Goal: Task Accomplishment & Management: Use online tool/utility

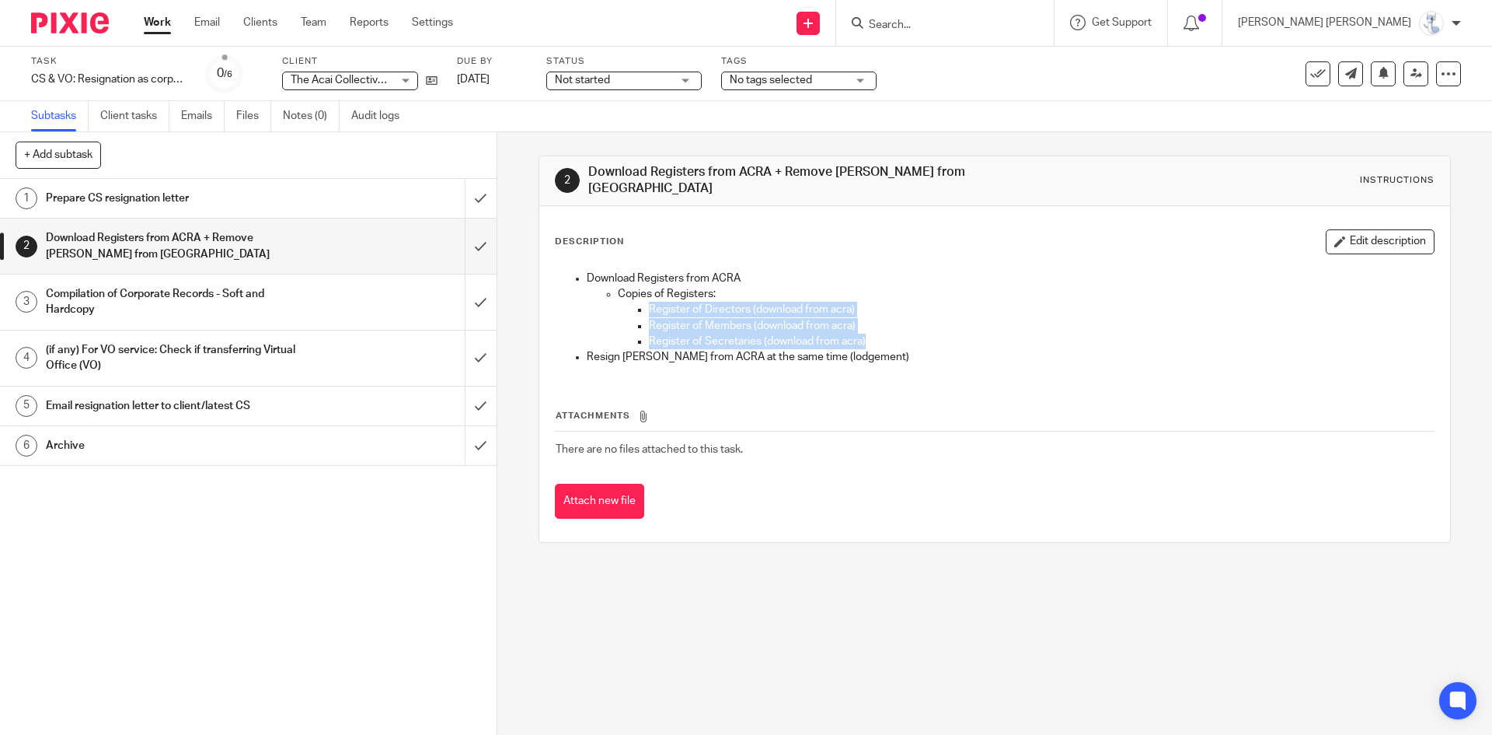
drag, startPoint x: 870, startPoint y: 335, endPoint x: 641, endPoint y: 297, distance: 231.7
click at [641, 302] on ul "Register of Directors (download from acra) Register of Members (download from a…" at bounding box center [1025, 325] width 815 height 47
click at [120, 290] on h1 "Compilation of Corporate Records - Soft and Hardcopy" at bounding box center [180, 302] width 269 height 40
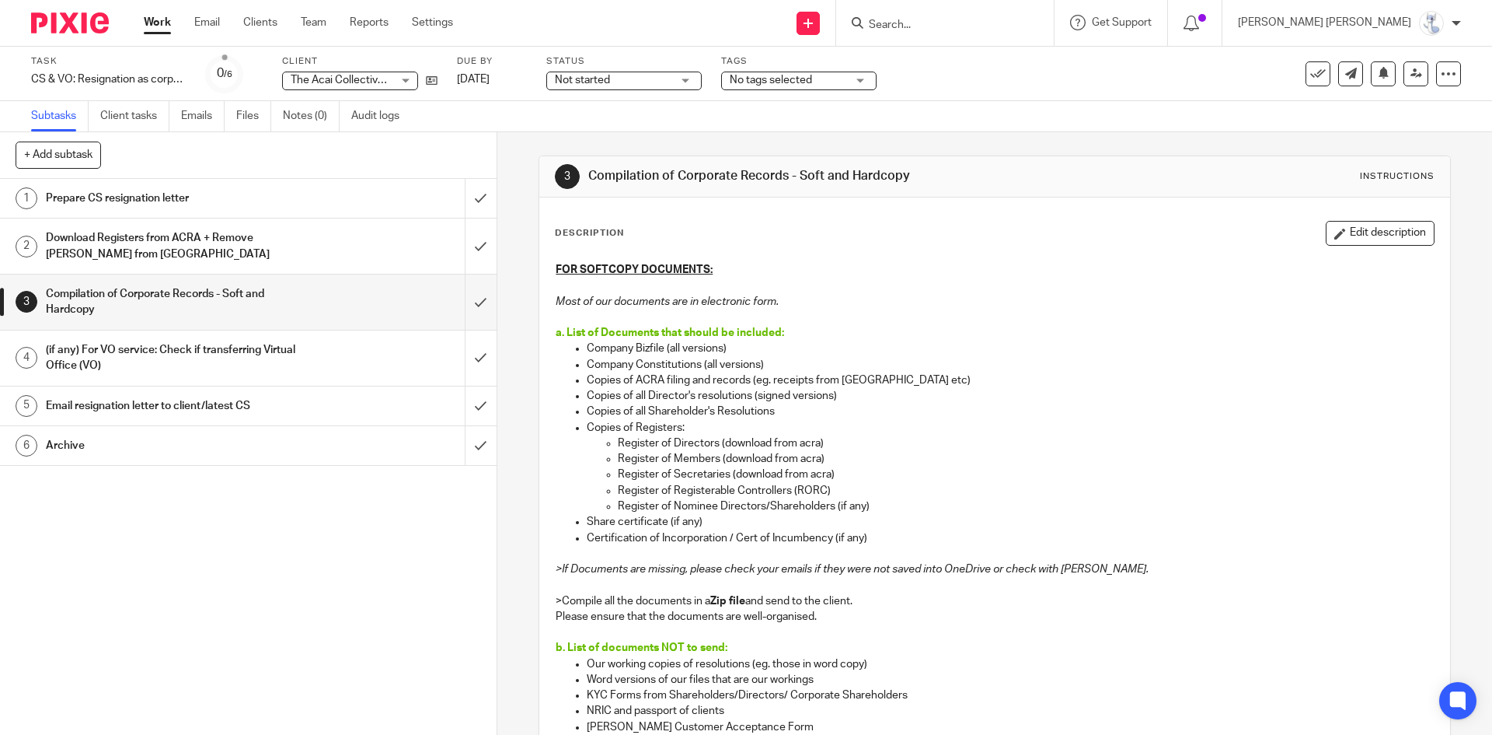
click at [594, 380] on p "Copies of ACRA filing and records (eg. receipts from ACRA etc)" at bounding box center [1010, 380] width 846 height 16
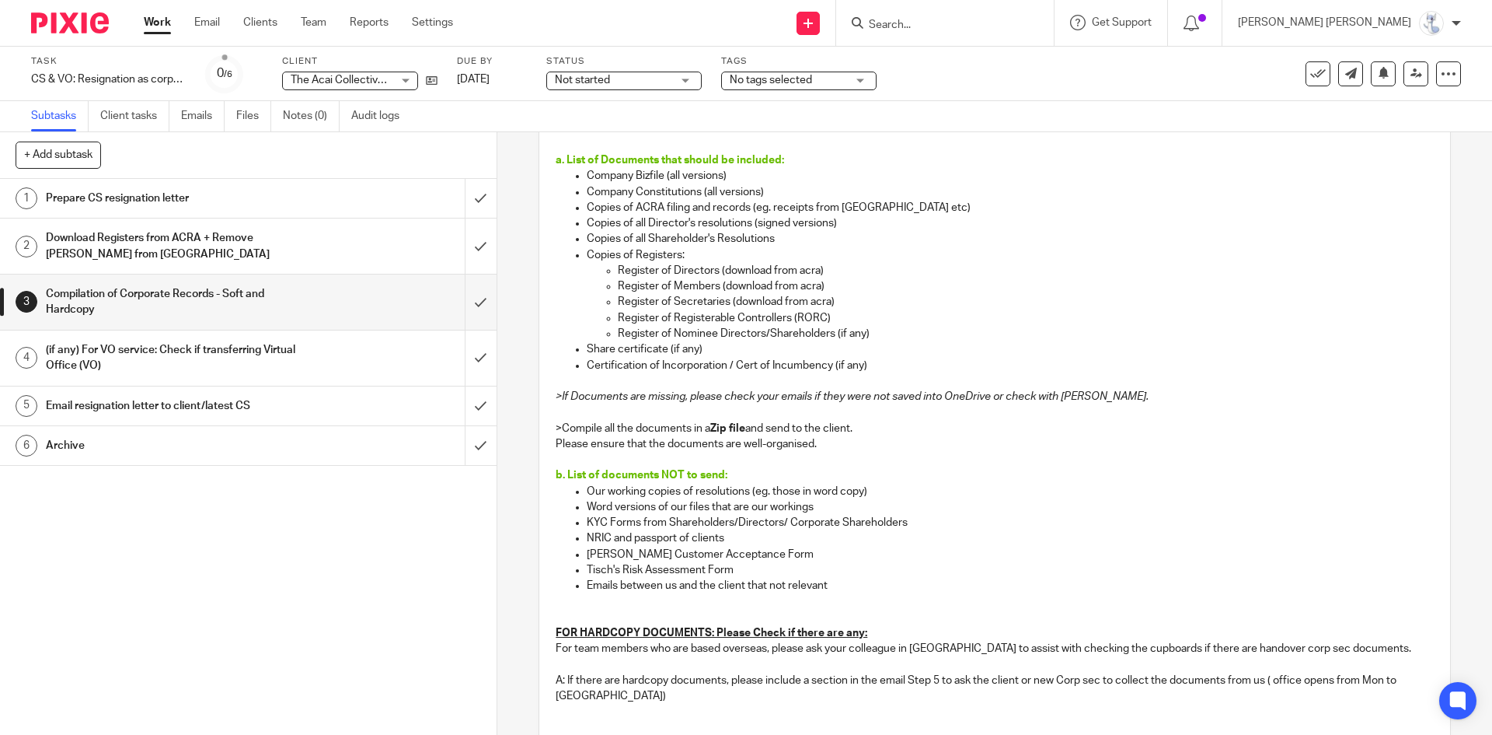
scroll to position [155, 0]
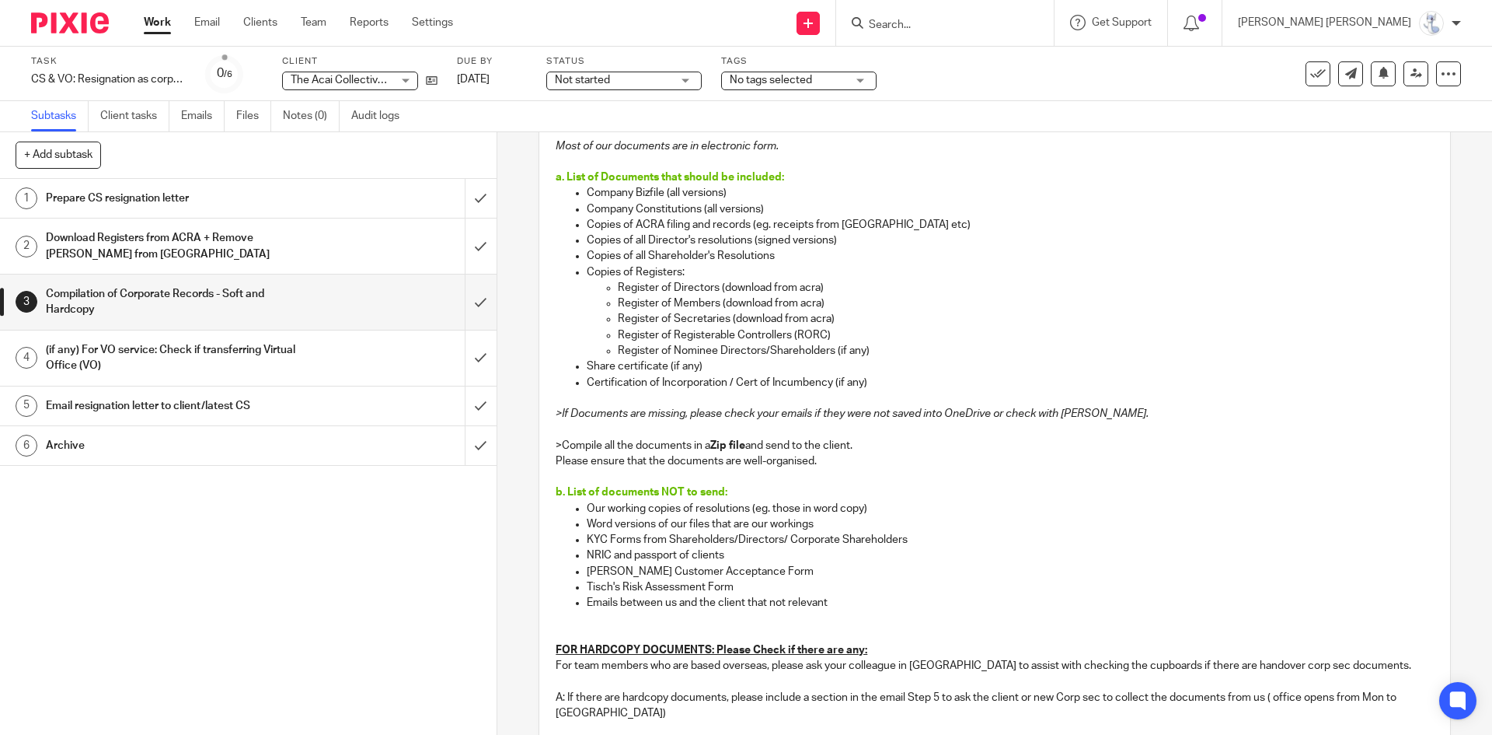
click at [209, 404] on h1 "Email resignation letter to client/latest CS" at bounding box center [180, 405] width 269 height 23
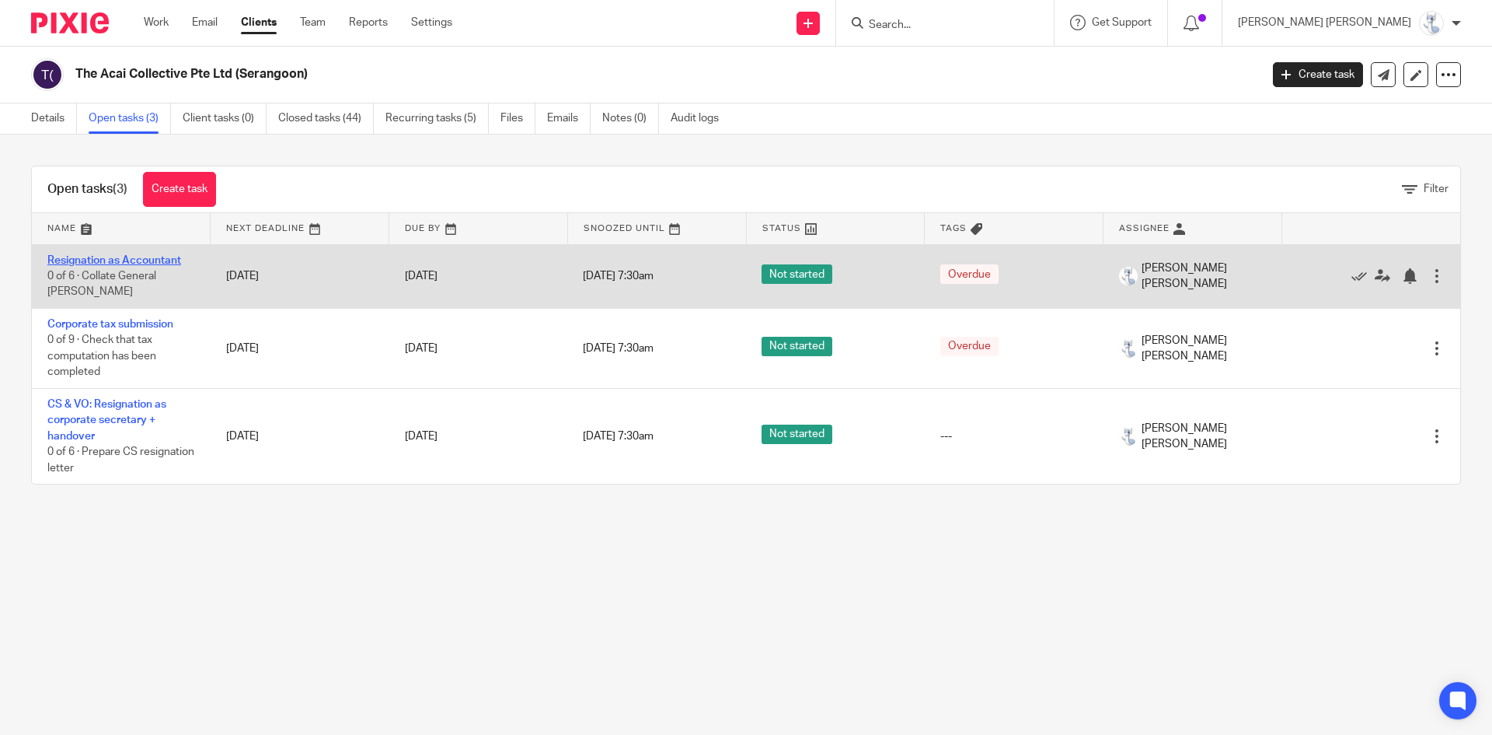
click at [157, 262] on link "Resignation as Accountant" at bounding box center [114, 260] width 134 height 11
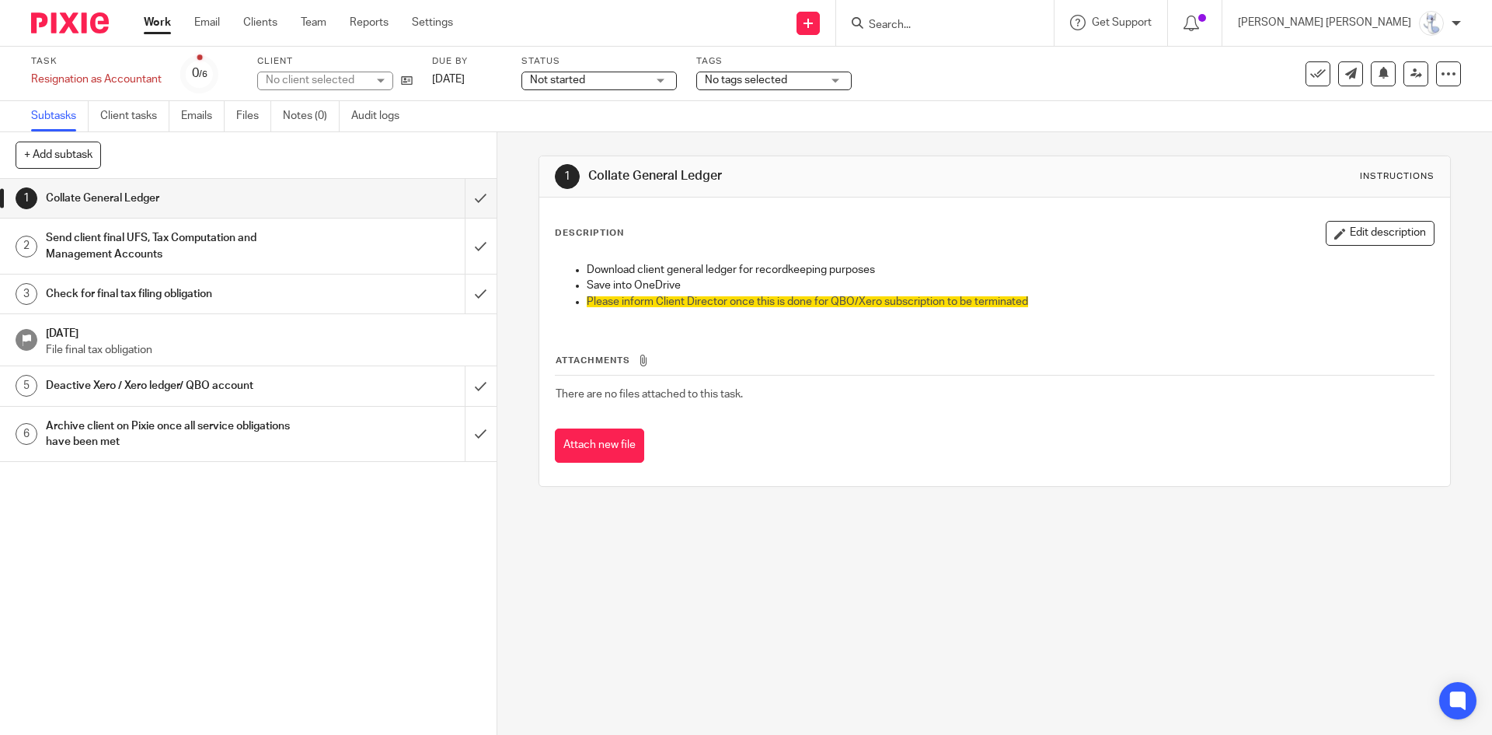
click at [176, 246] on h1 "Send client final UFS, Tax Computation and Management Accounts" at bounding box center [180, 246] width 269 height 40
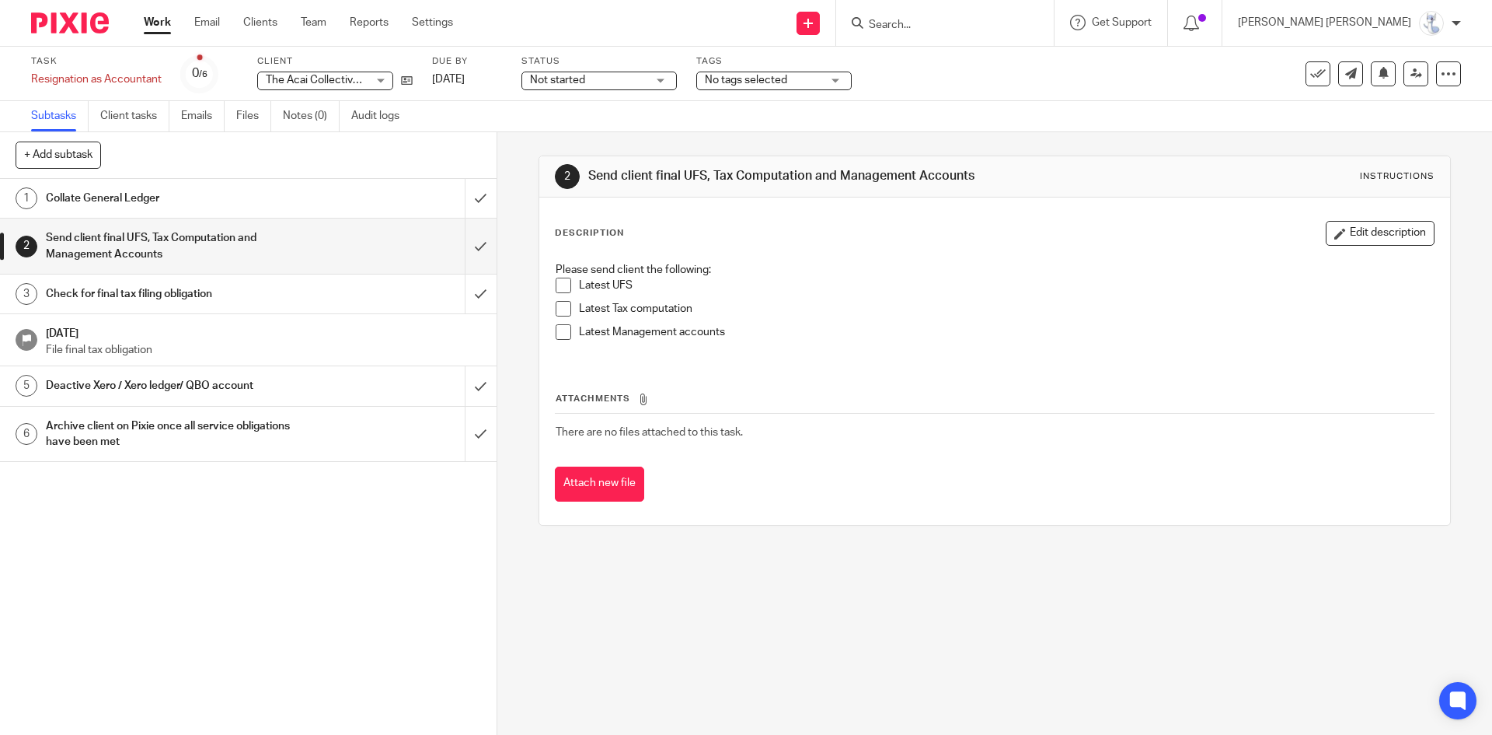
click at [166, 192] on h1 "Collate General Ledger" at bounding box center [180, 198] width 269 height 23
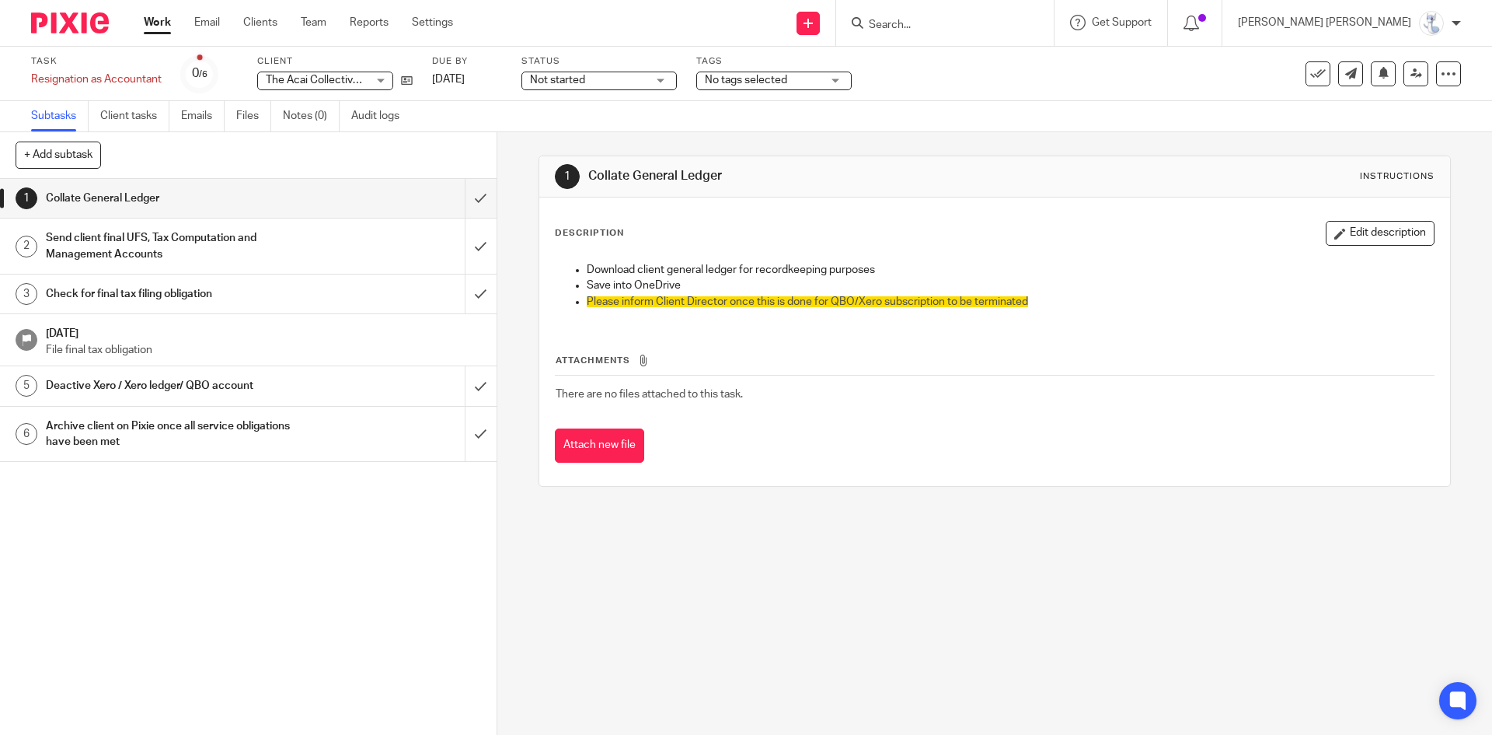
drag, startPoint x: 180, startPoint y: 582, endPoint x: 180, endPoint y: 560, distance: 22.5
click at [180, 582] on div "1 Collate General Ledger 2 Send client final UFS, Tax Computation and Managemen…" at bounding box center [248, 457] width 497 height 556
click at [215, 250] on h1 "Send client final UFS, Tax Computation and Management Accounts" at bounding box center [180, 246] width 269 height 40
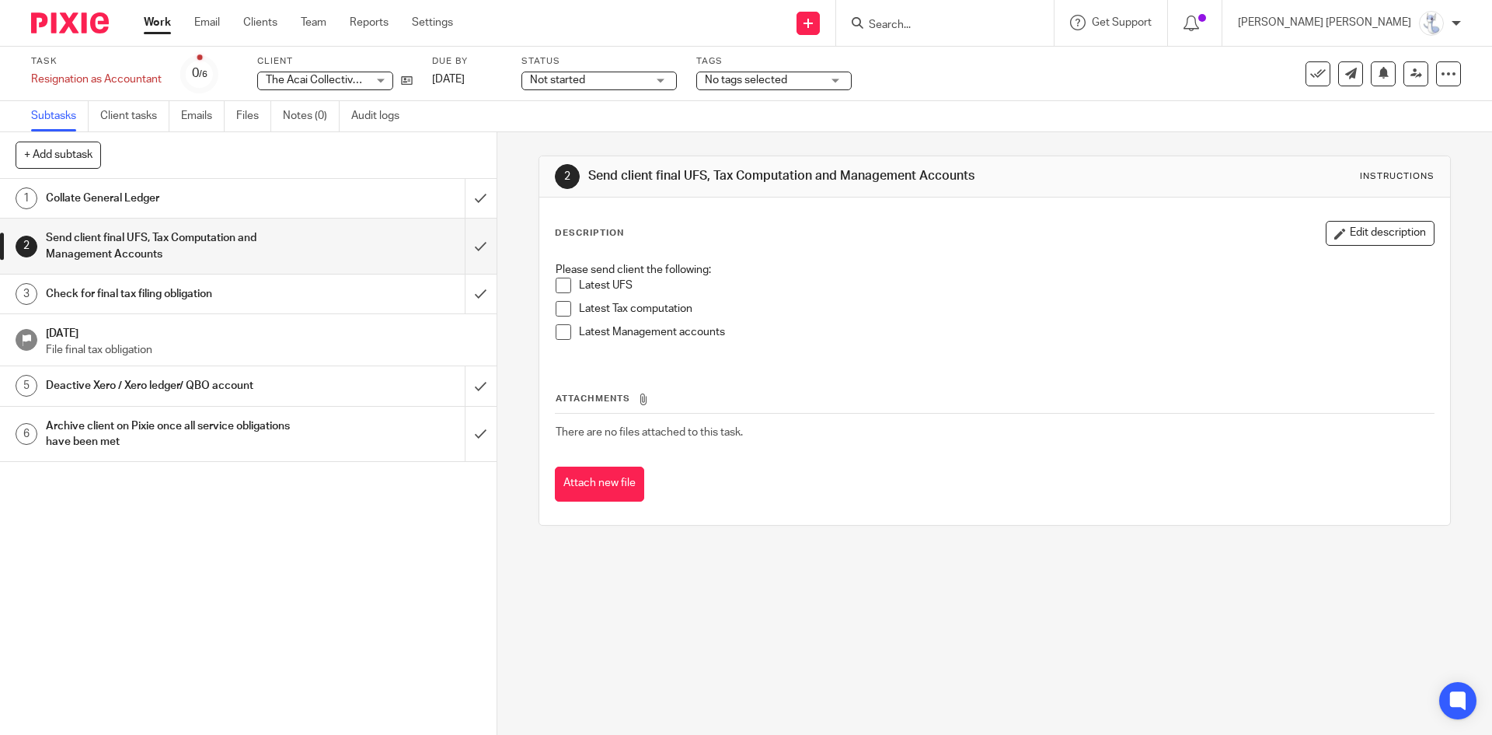
click at [196, 303] on h1 "Check for final tax filing obligation" at bounding box center [180, 293] width 269 height 23
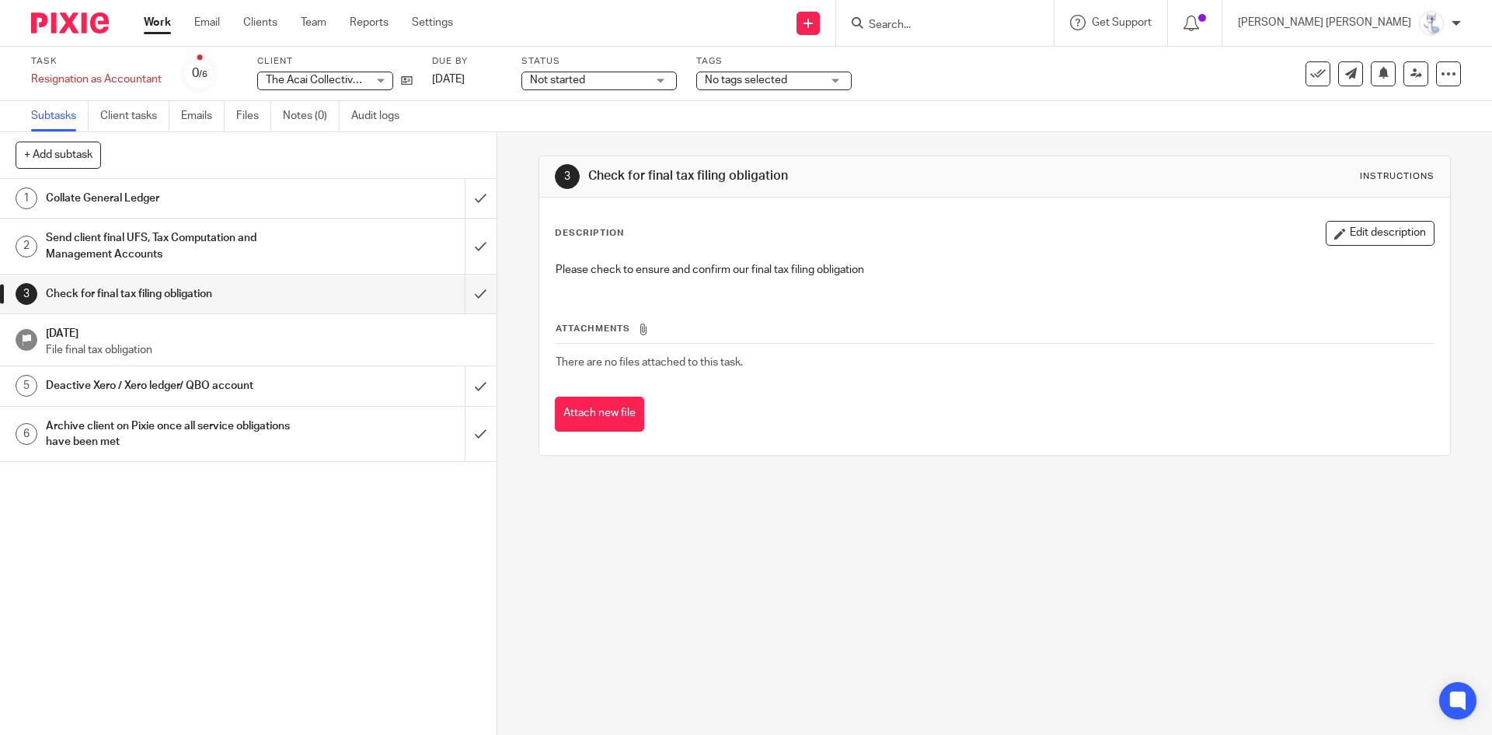
click at [190, 392] on h1 "Deactive Xero / Xero ledger/ QBO account" at bounding box center [180, 385] width 269 height 23
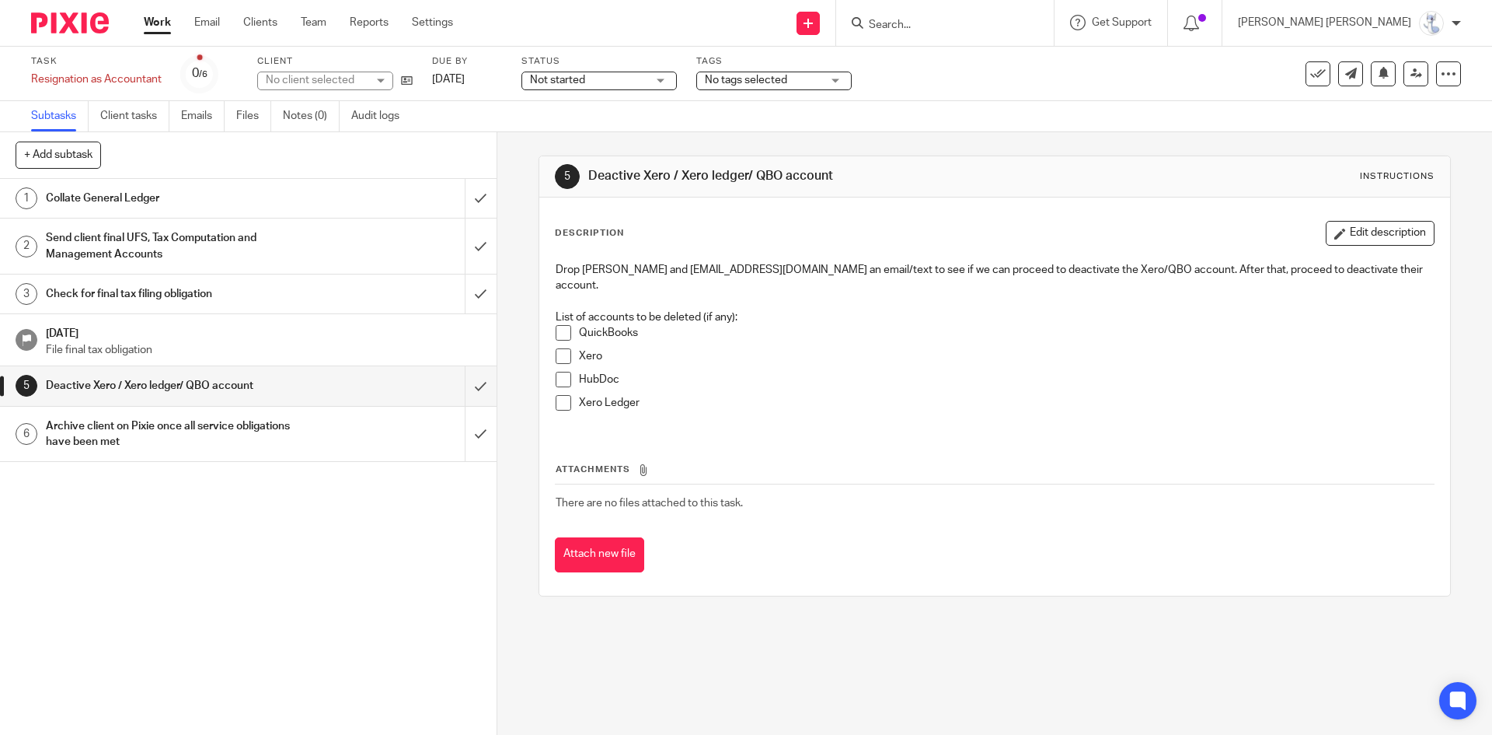
click at [180, 437] on h1 "Archive client on Pixie once all service obligations have been met" at bounding box center [180, 434] width 269 height 40
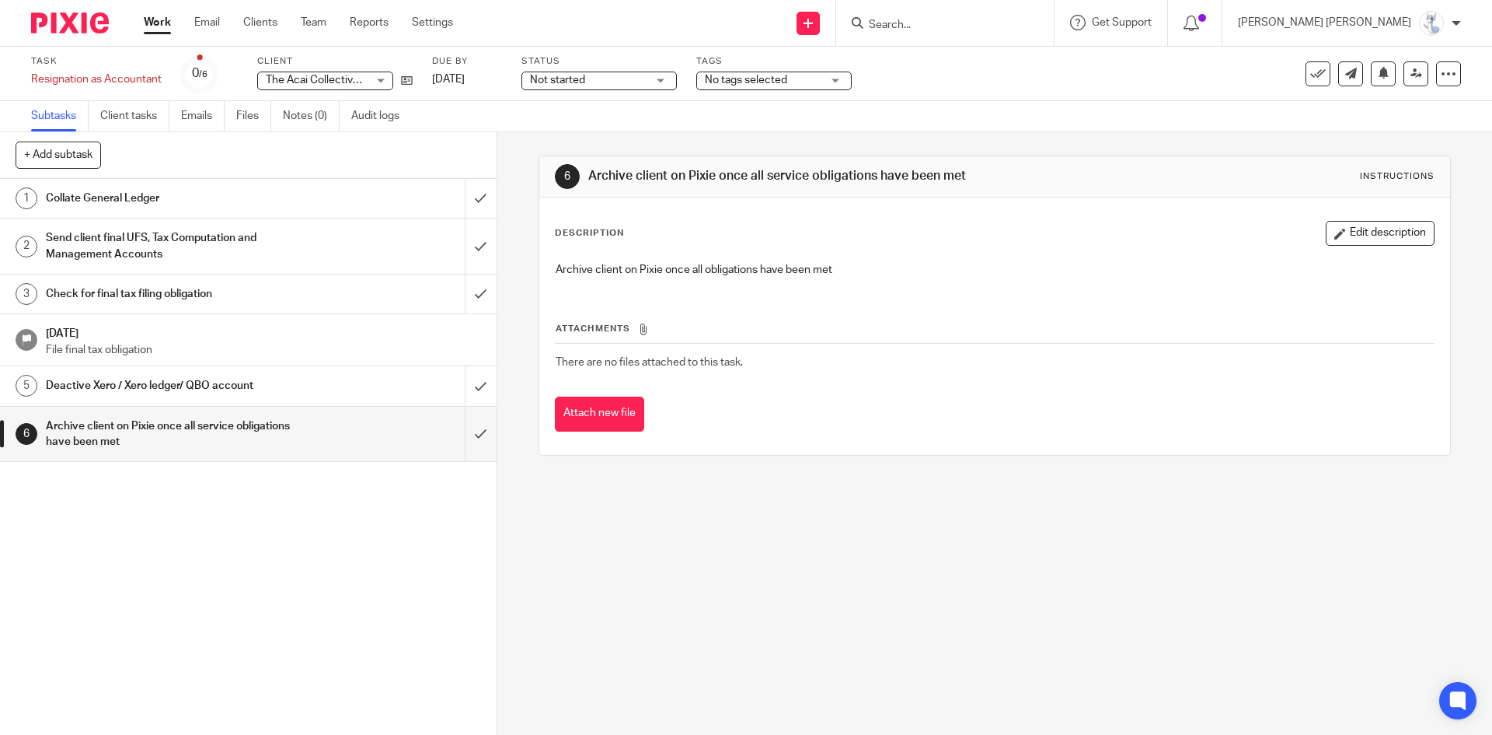
click at [171, 234] on h1 "Send client final UFS, Tax Computation and Management Accounts" at bounding box center [180, 246] width 269 height 40
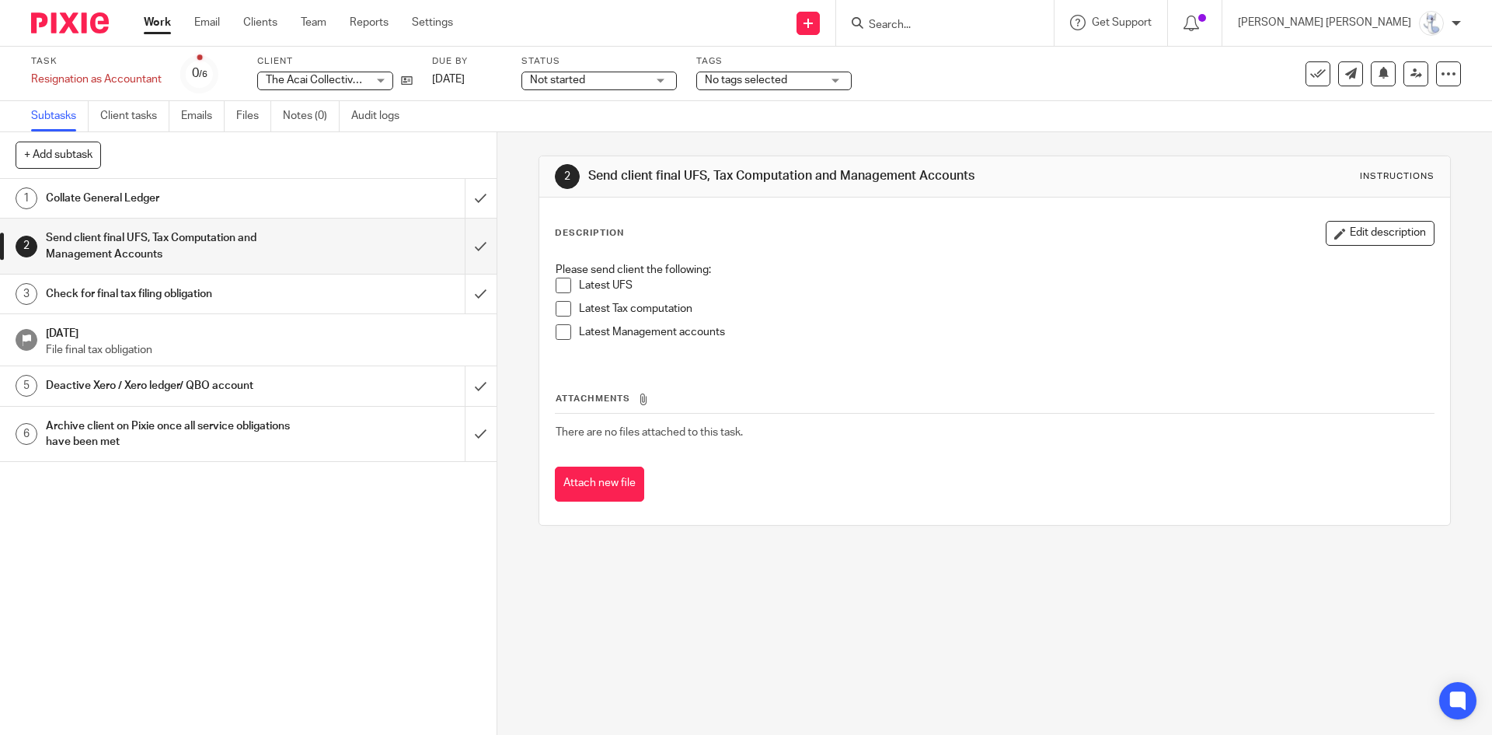
click at [141, 344] on p "File final tax obligation" at bounding box center [263, 350] width 435 height 16
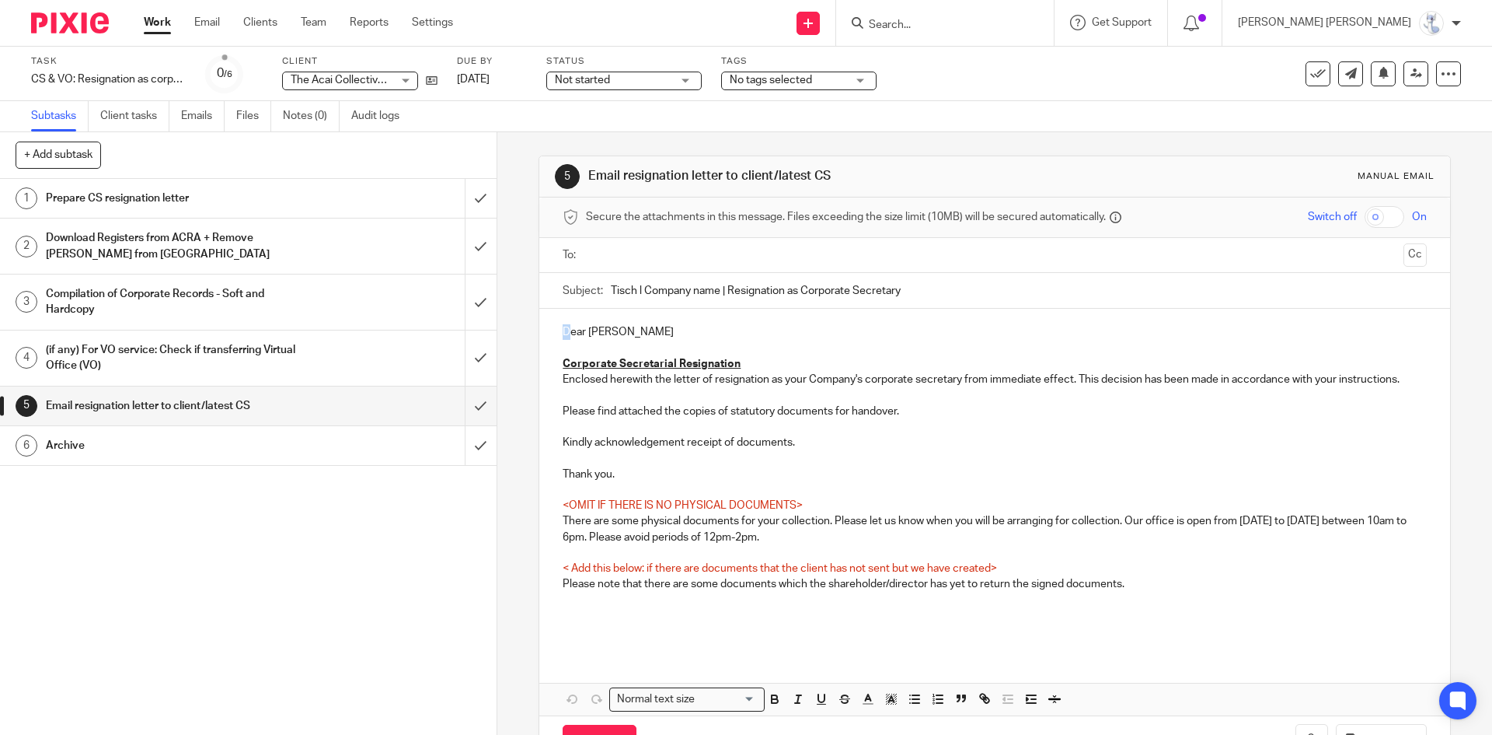
drag, startPoint x: 558, startPoint y: 328, endPoint x: 565, endPoint y: 333, distance: 8.4
click at [565, 333] on p "Dear [PERSON_NAME]" at bounding box center [995, 332] width 864 height 16
click at [606, 370] on p "Corporate Secretarial Resignation" at bounding box center [995, 364] width 864 height 16
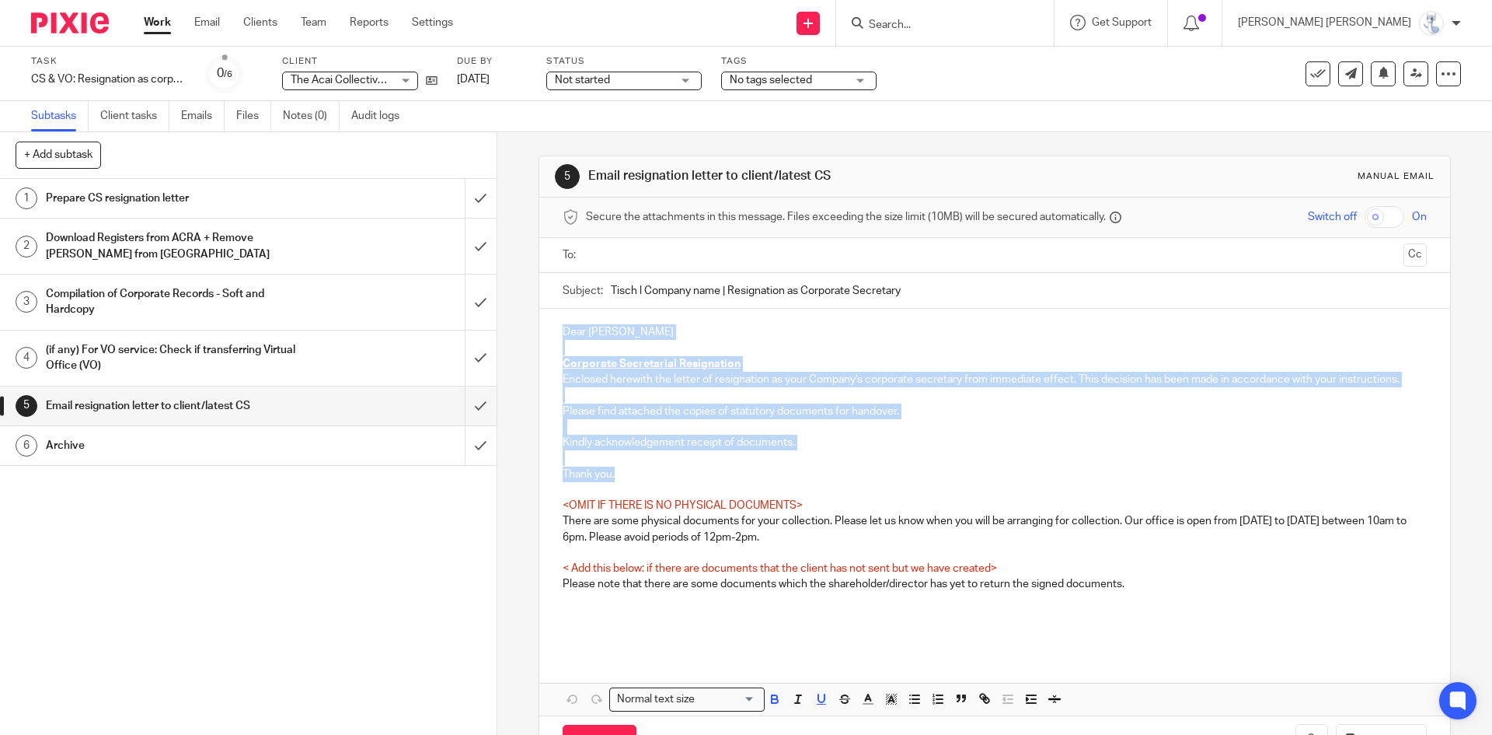
drag, startPoint x: 561, startPoint y: 330, endPoint x: 627, endPoint y: 470, distance: 155.1
click at [627, 470] on div "Dear [PERSON_NAME] Corporate Secretarial Resignation Enclosed herewith the lett…" at bounding box center [994, 480] width 910 height 342
copy div "Dear [PERSON_NAME] Corporate Secretarial Resignation Enclosed herewith the lett…"
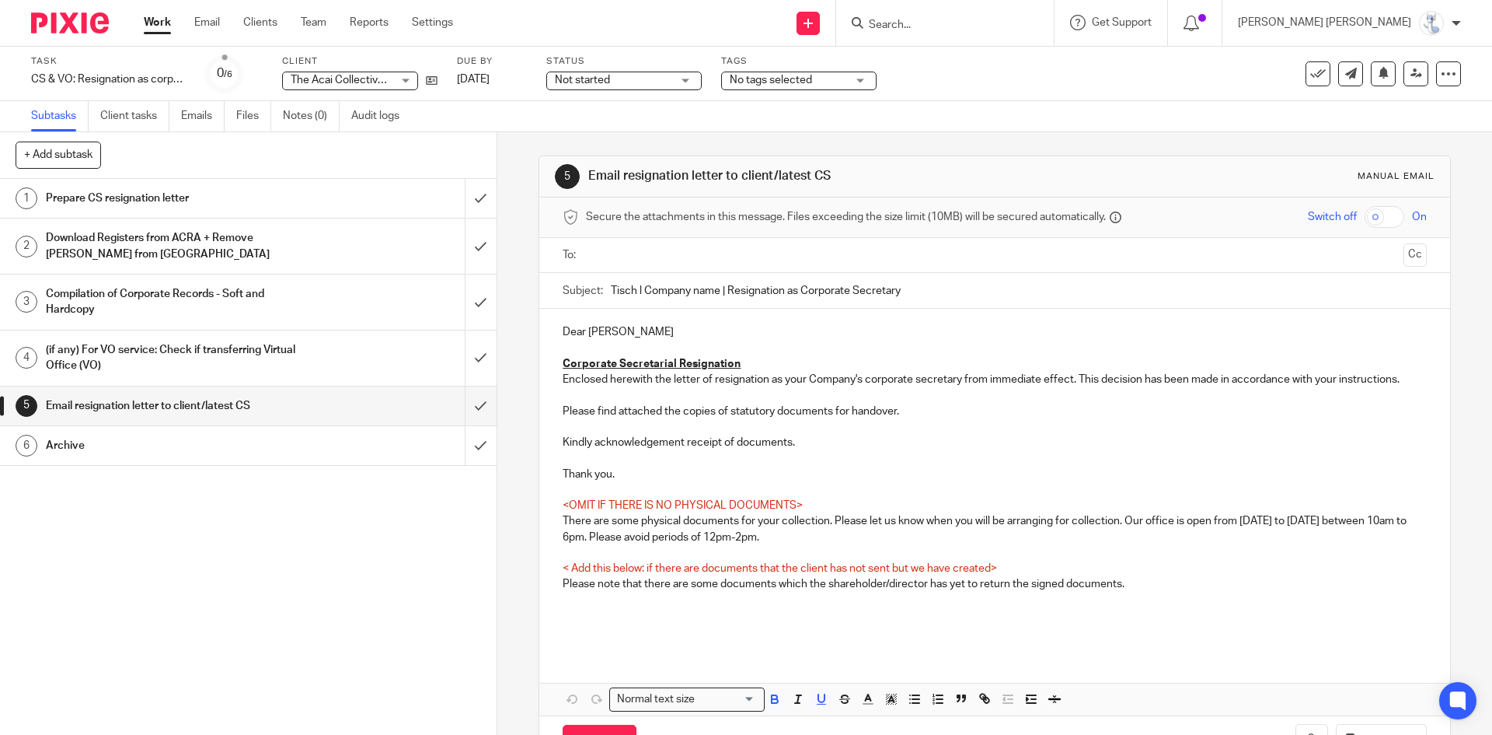
drag, startPoint x: 921, startPoint y: 295, endPoint x: 592, endPoint y: 297, distance: 328.8
click at [592, 297] on div "Subject: Tisch l Company name | Resignation as Corporate Secretary" at bounding box center [995, 290] width 864 height 35
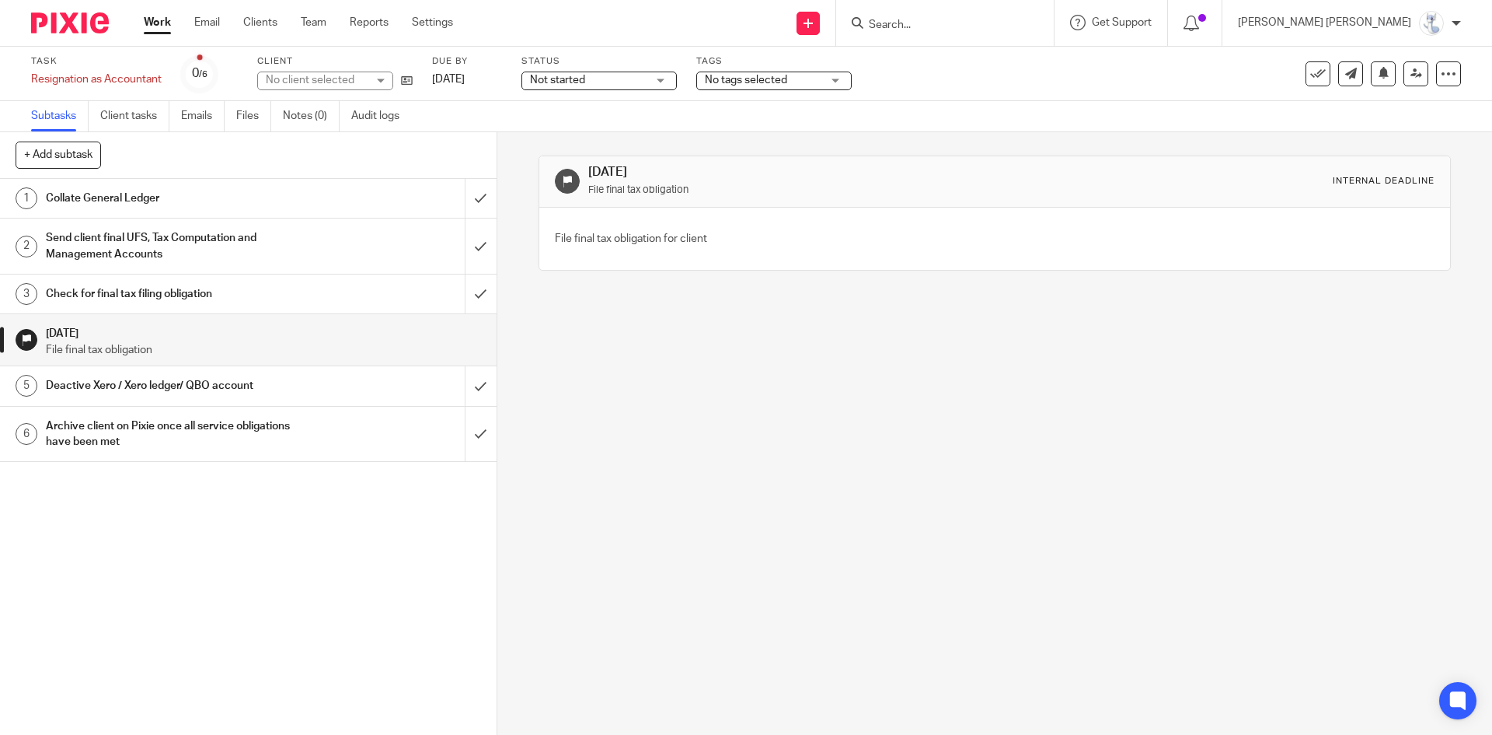
click at [169, 245] on h1 "Send client final UFS, Tax Computation and Management Accounts" at bounding box center [180, 246] width 269 height 40
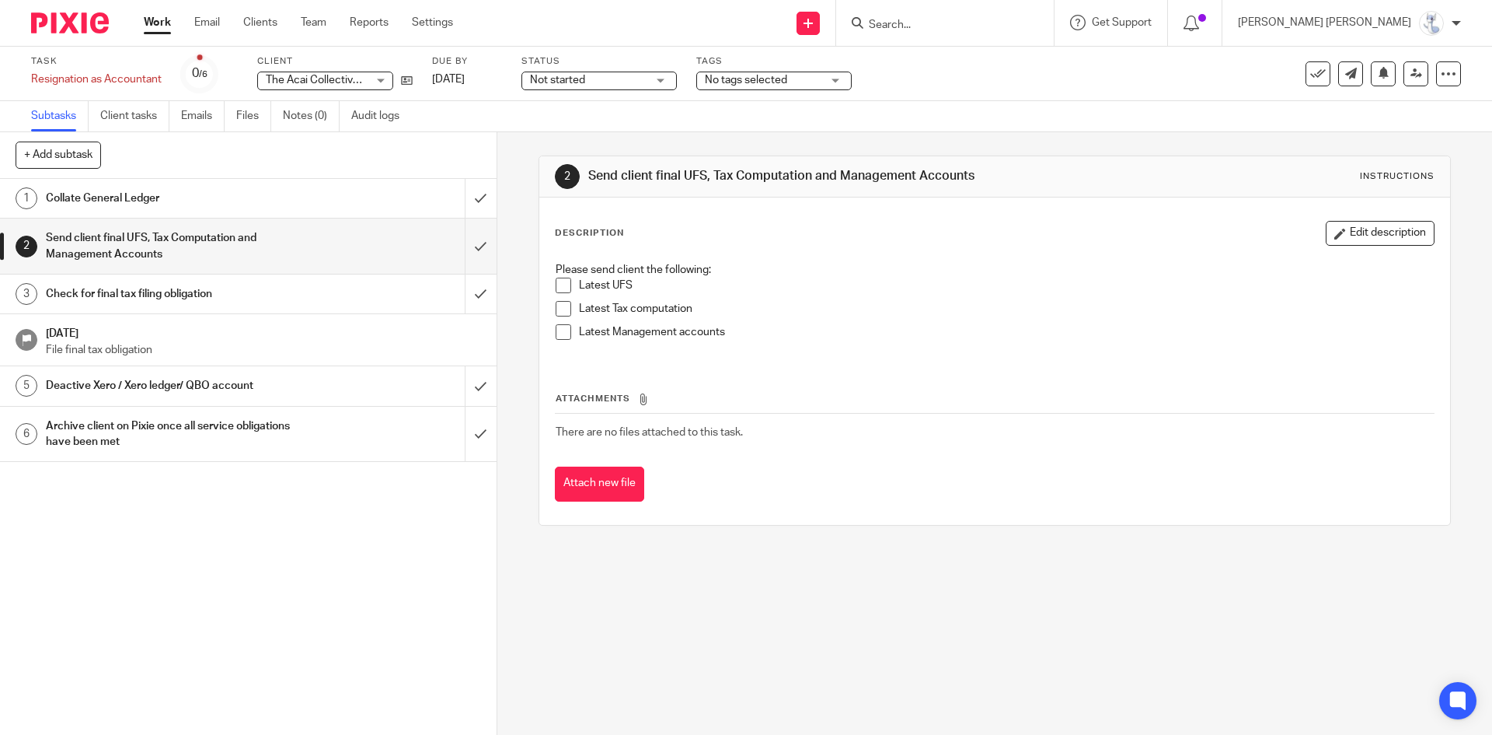
click at [117, 295] on h1 "Check for final tax filing obligation" at bounding box center [180, 293] width 269 height 23
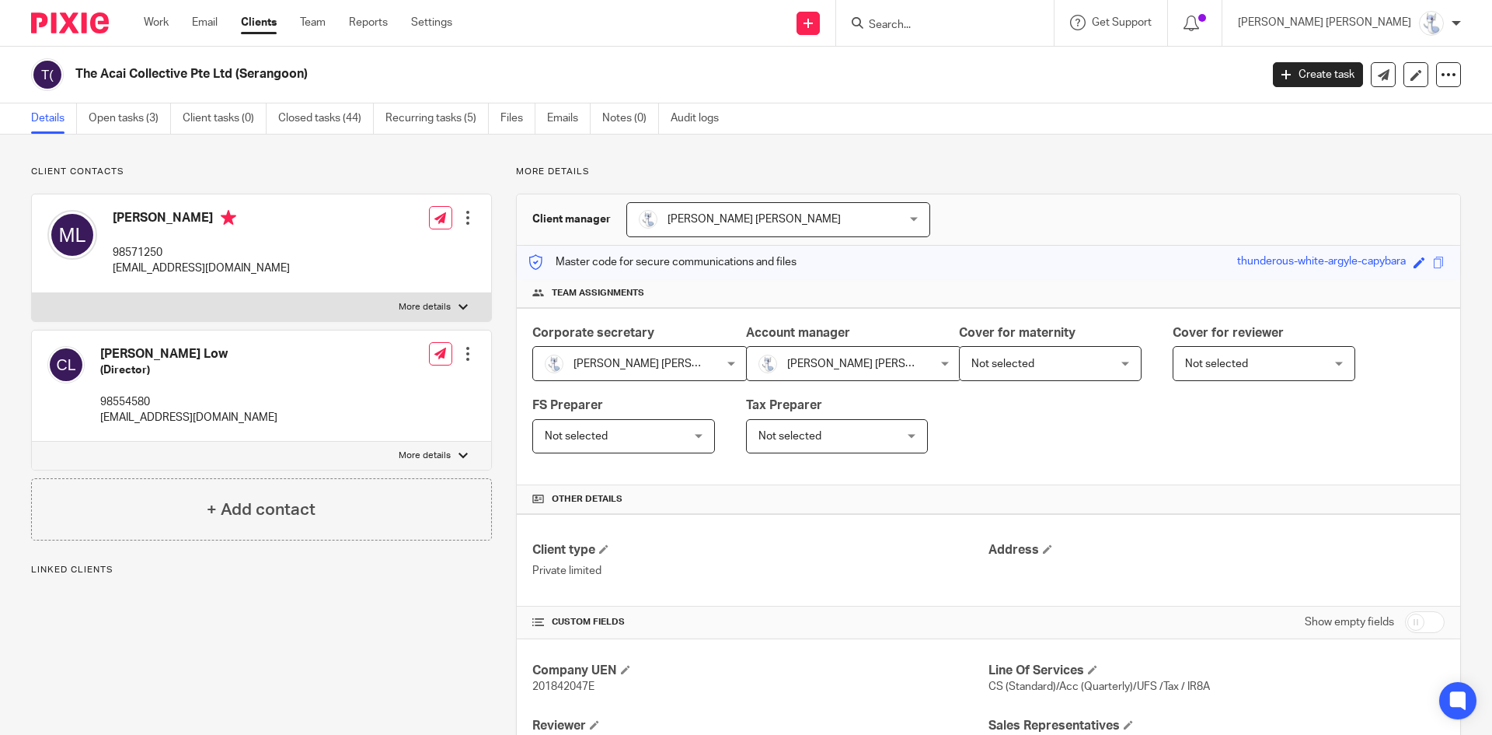
click at [130, 117] on link "Open tasks (3)" at bounding box center [130, 118] width 82 height 30
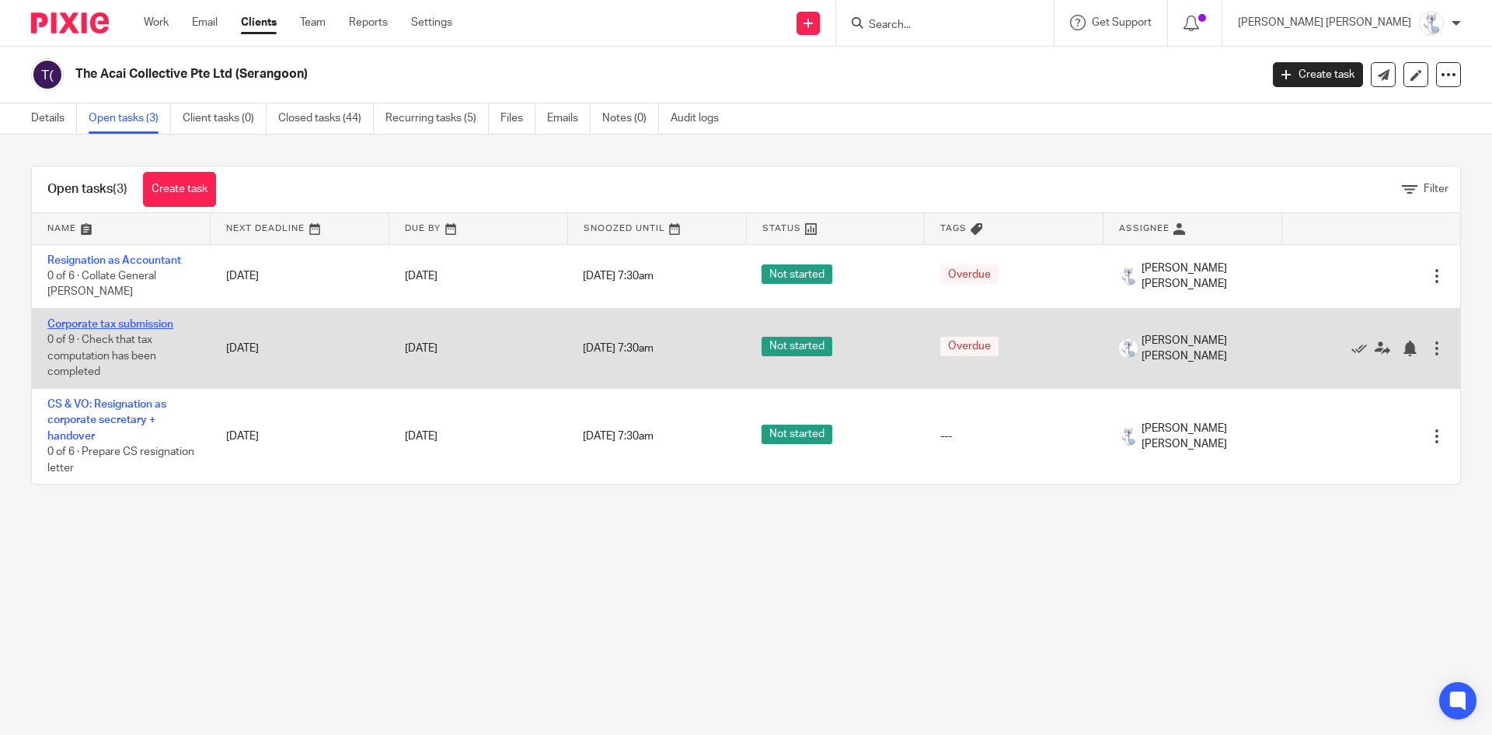
click at [87, 322] on link "Corporate tax submission" at bounding box center [110, 324] width 126 height 11
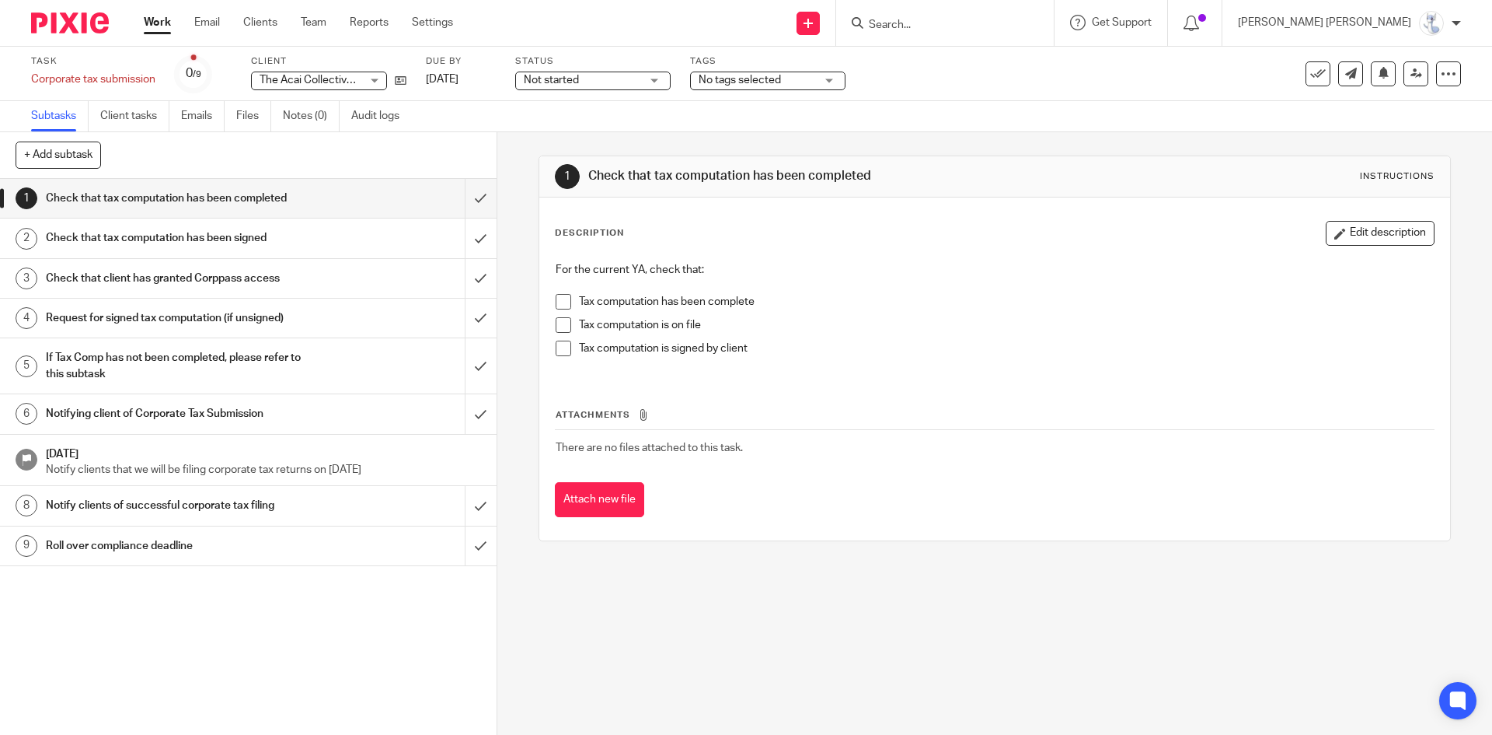
click at [104, 409] on h1 "Notifying client of Corporate Tax Submission" at bounding box center [180, 413] width 269 height 23
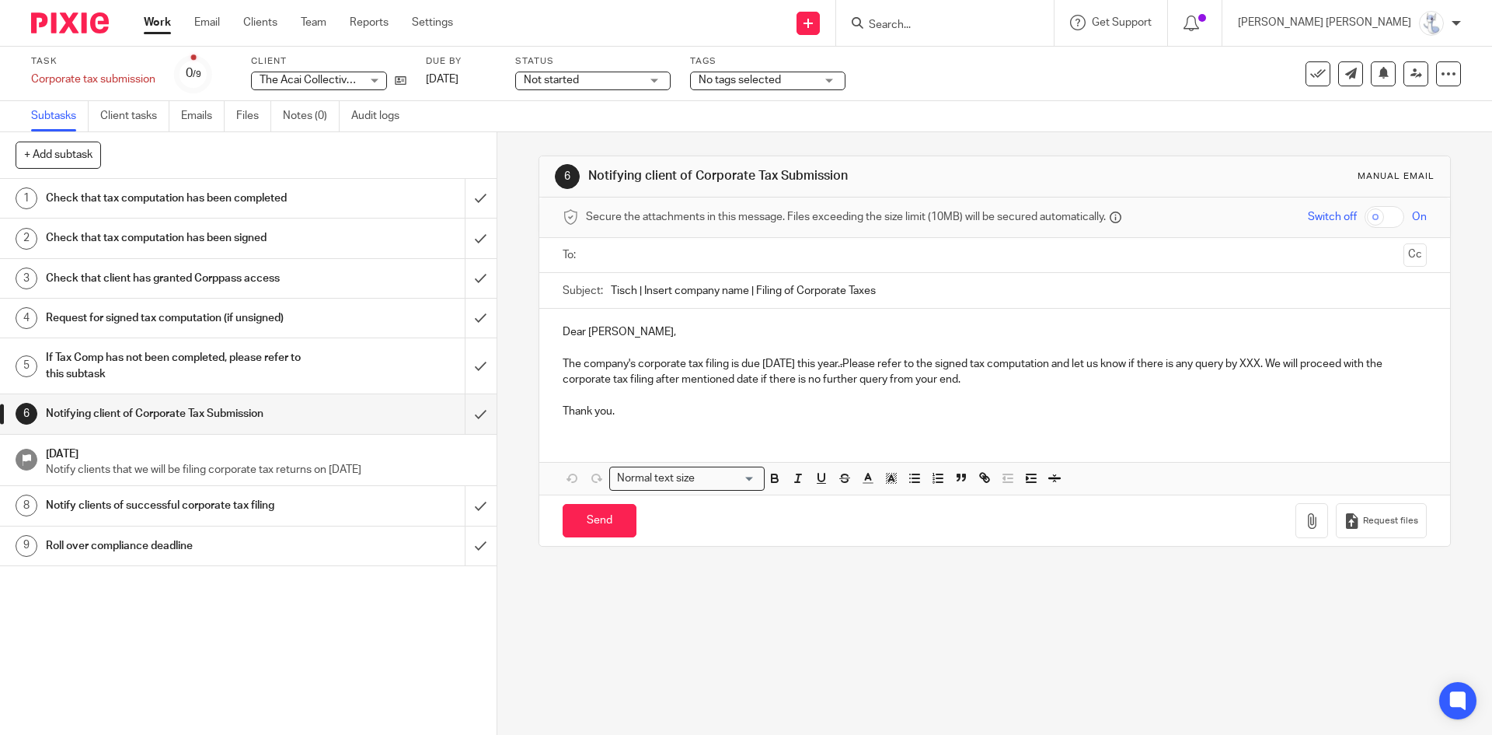
drag, startPoint x: 881, startPoint y: 361, endPoint x: 1001, endPoint y: 382, distance: 121.7
click at [1001, 382] on p "The company's corporate tax filing is due 30 November this year. . Please refer…" at bounding box center [995, 372] width 864 height 32
copy p "Please refer to the signed tax computation and let us know if there is any quer…"
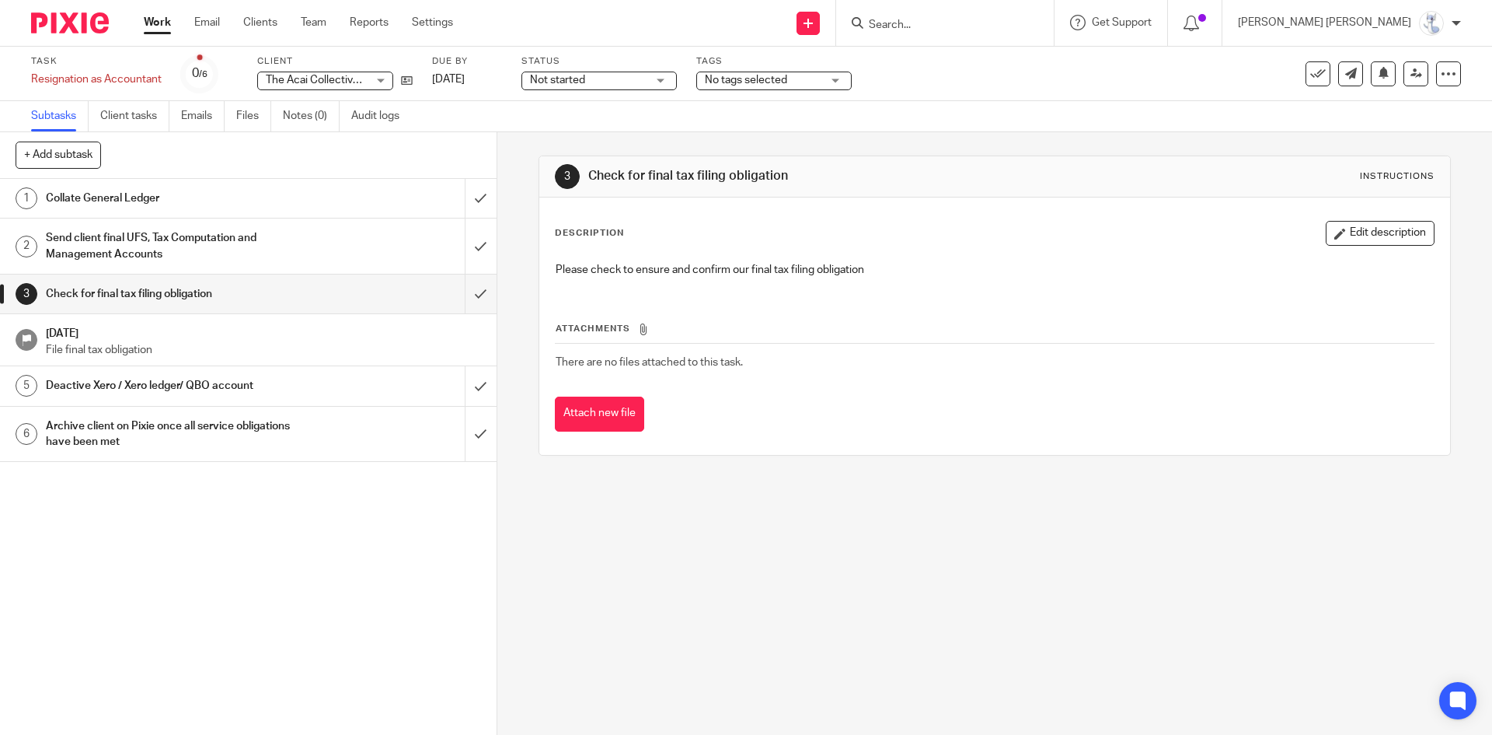
click at [124, 342] on p "File final tax obligation" at bounding box center [263, 350] width 435 height 16
